Goal: Task Accomplishment & Management: Manage account settings

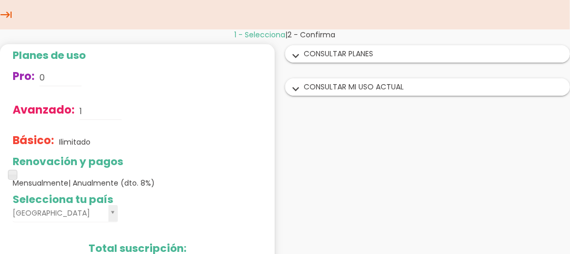
click at [9, 13] on icon "keyboard_tab" at bounding box center [6, 14] width 13 height 29
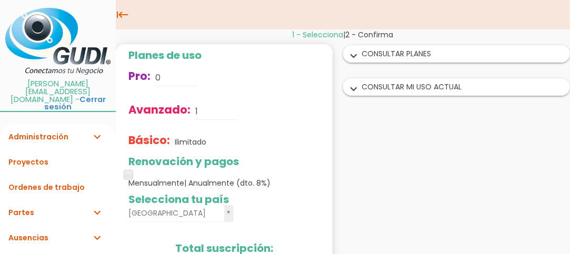
click at [91, 124] on icon "expand_more" at bounding box center [97, 136] width 13 height 25
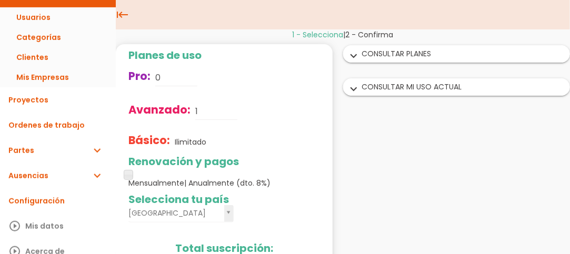
scroll to position [144, 0]
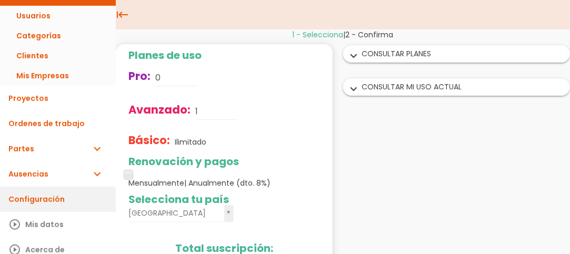
click at [61, 187] on link "Configuración" at bounding box center [58, 199] width 116 height 25
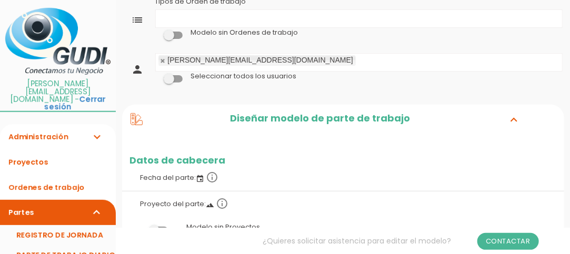
scroll to position [105, 0]
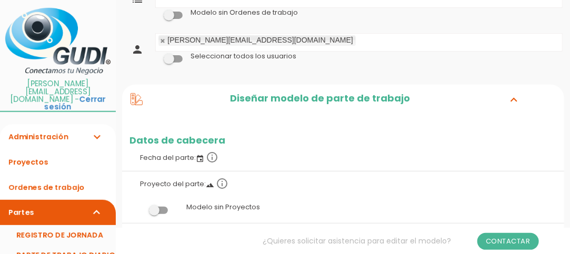
click at [206, 185] on icon "landscape" at bounding box center [210, 185] width 8 height 8
click at [212, 186] on icon "landscape" at bounding box center [210, 185] width 8 height 8
click at [184, 180] on label "Proyecto del parte: landscape info_outline" at bounding box center [343, 183] width 426 height 23
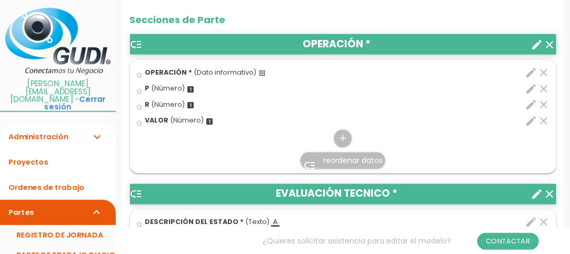
scroll to position [474, 0]
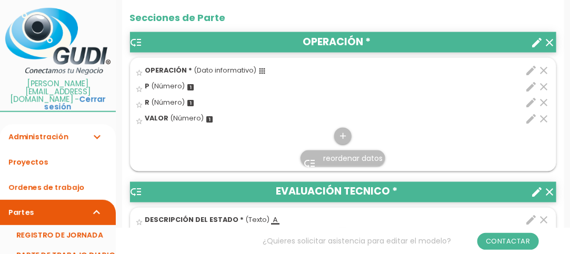
click at [531, 82] on icon "edit" at bounding box center [531, 87] width 13 height 13
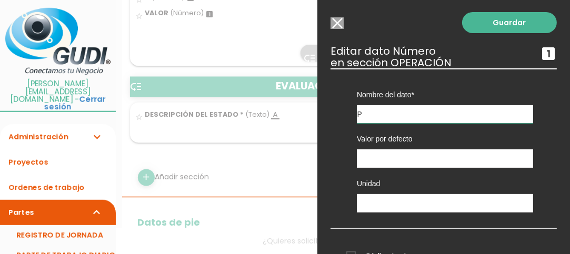
scroll to position [0, 0]
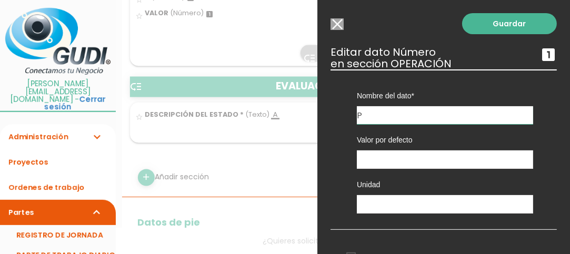
click at [339, 23] on input "Modelo sin Ordenes de trabajo" at bounding box center [336, 24] width 13 height 12
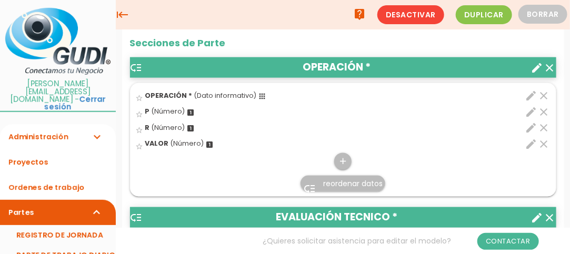
scroll to position [421, 0]
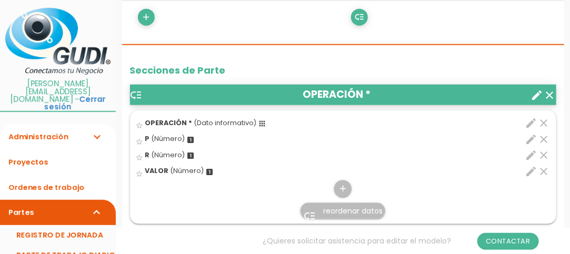
click at [364, 203] on link "low_priority reordenar datos" at bounding box center [342, 211] width 85 height 16
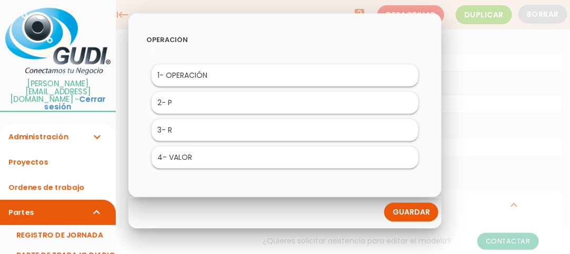
scroll to position [52, 0]
click at [487, 183] on div at bounding box center [285, 95] width 570 height 318
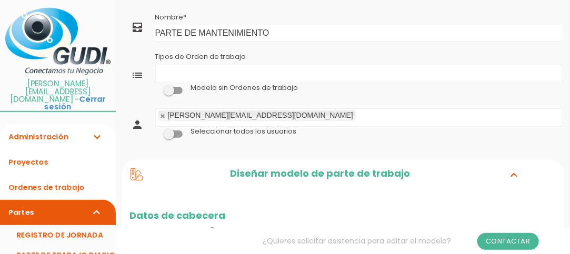
scroll to position [0, 0]
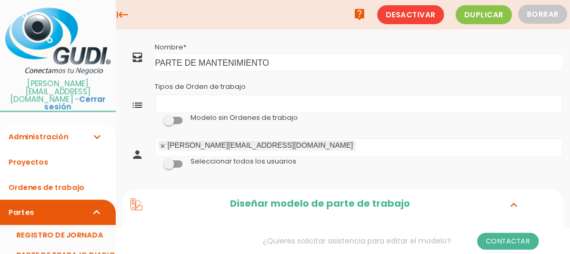
click at [137, 57] on icon "all_inbox" at bounding box center [138, 57] width 13 height 13
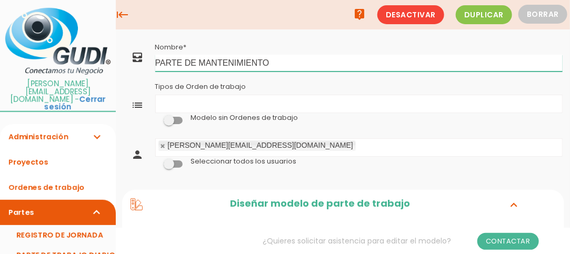
click at [188, 66] on input "PARTE DE MANTENIMIENTO" at bounding box center [358, 63] width 407 height 17
drag, startPoint x: 268, startPoint y: 63, endPoint x: 156, endPoint y: 60, distance: 112.1
click at [156, 60] on input "PARTE DE MANTENIMIENTO" at bounding box center [358, 63] width 407 height 17
